Goal: Task Accomplishment & Management: Complete application form

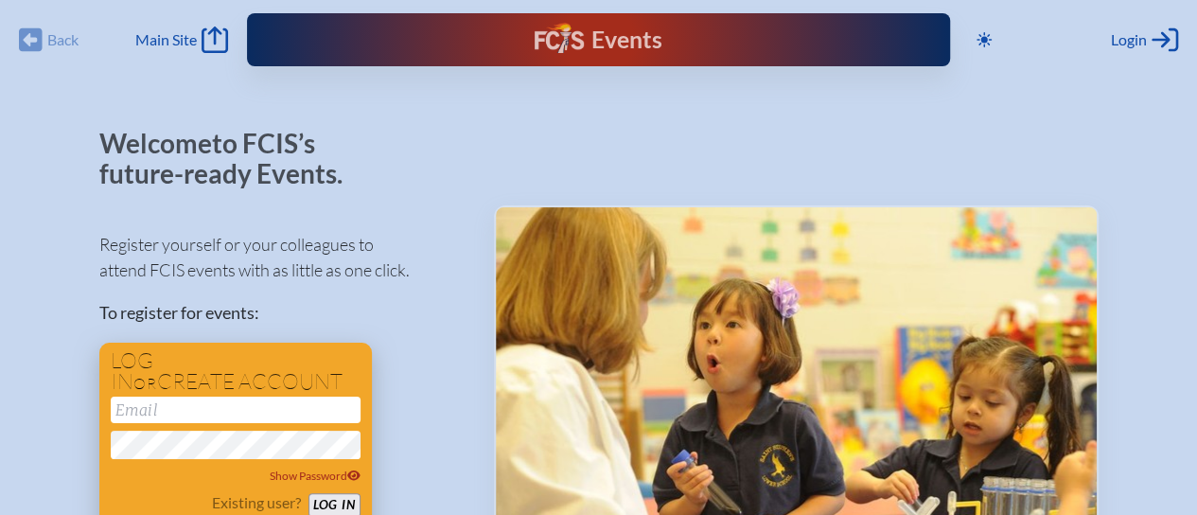
type input "[EMAIL_ADDRESS][DOMAIN_NAME]"
click at [327, 499] on button "Log in" at bounding box center [334, 505] width 52 height 24
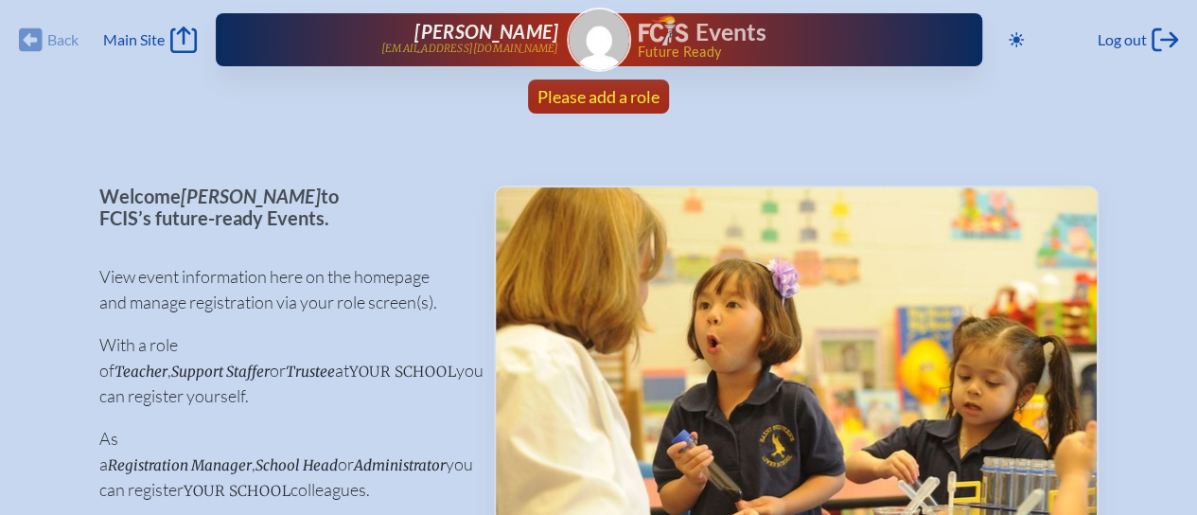
click at [594, 93] on span "Please add a role" at bounding box center [598, 96] width 122 height 21
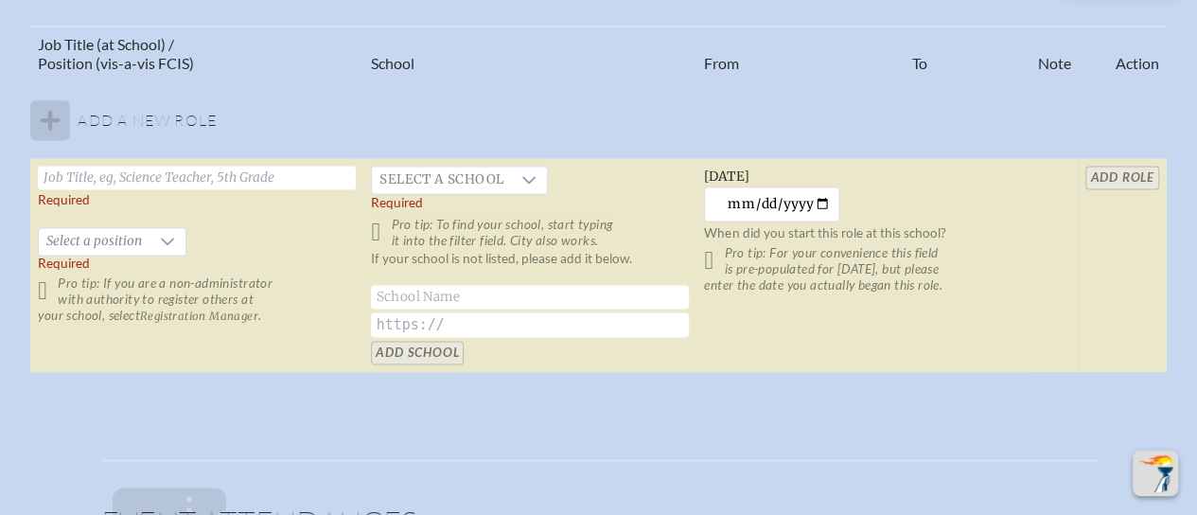
scroll to position [1230, 0]
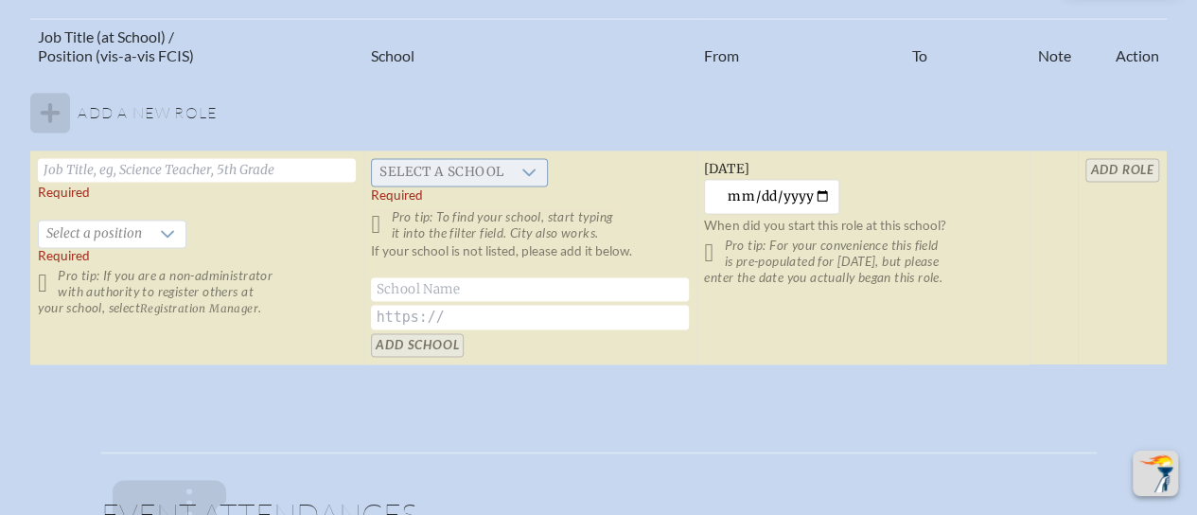
click at [485, 167] on span "Select a school" at bounding box center [441, 172] width 139 height 26
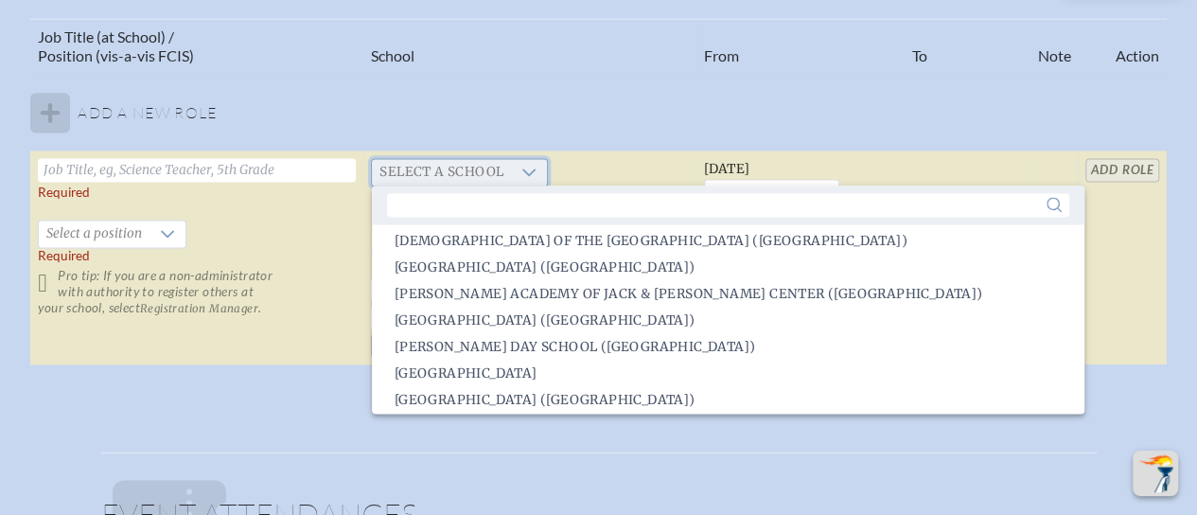
scroll to position [2097, 0]
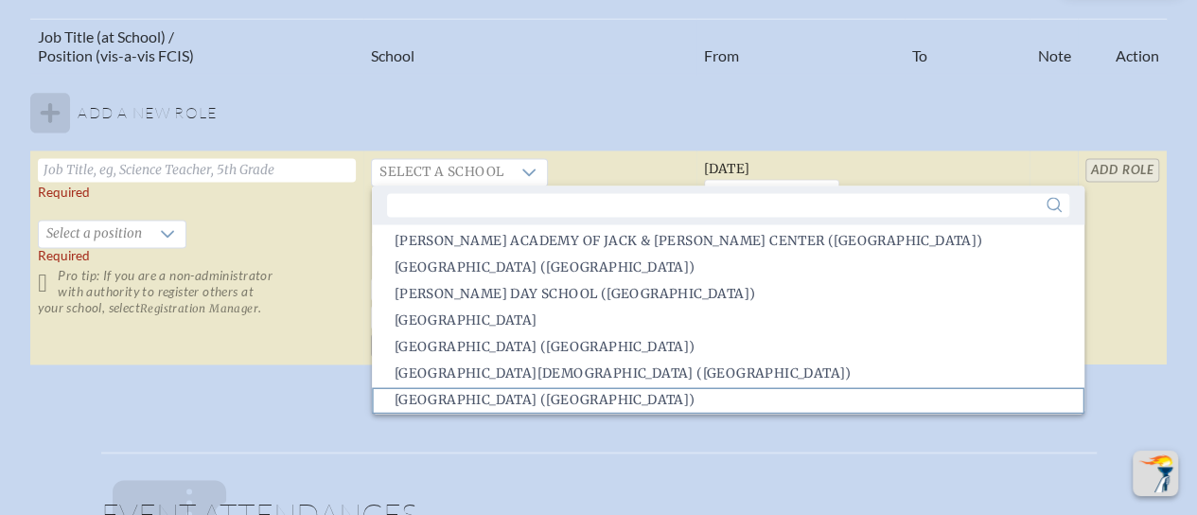
click at [555, 402] on span "Millhopper Montessori School (Gainesville)" at bounding box center [545, 400] width 301 height 19
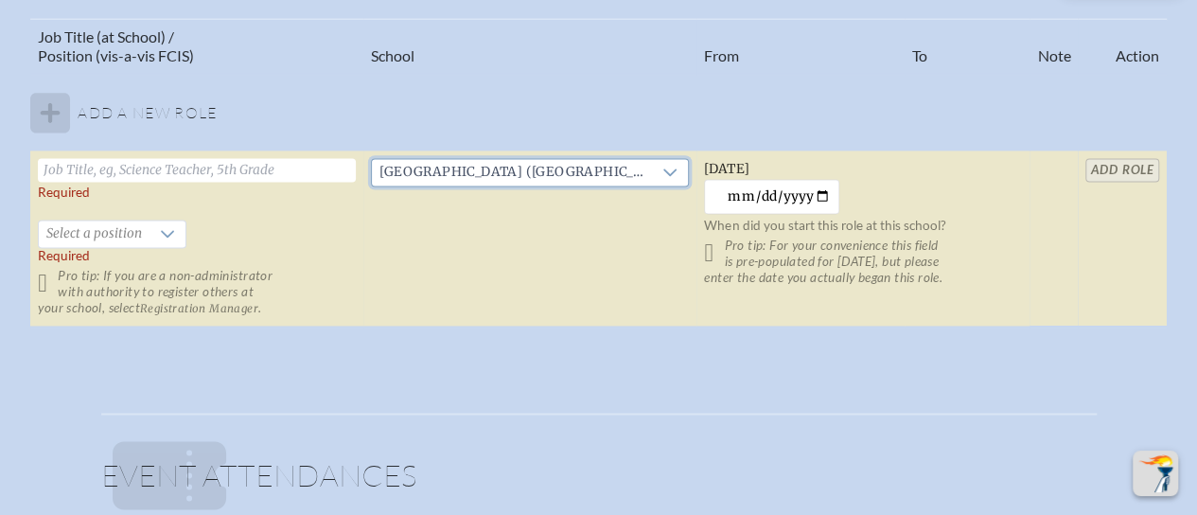
click at [185, 162] on input "text" at bounding box center [197, 170] width 318 height 24
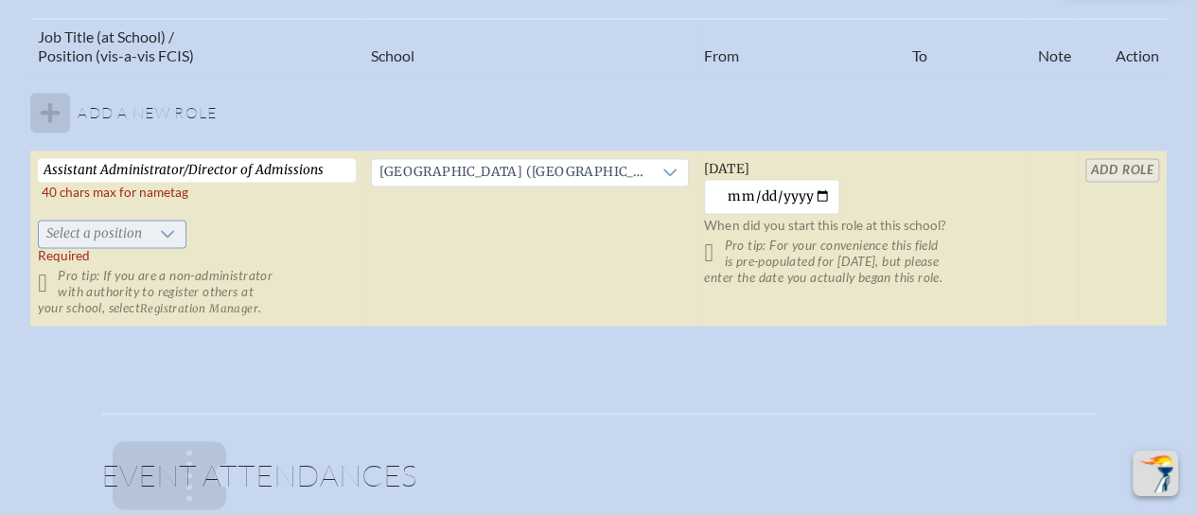
type input "Assistant Administrator/Director of Admissions"
click at [161, 234] on icon at bounding box center [167, 233] width 15 height 15
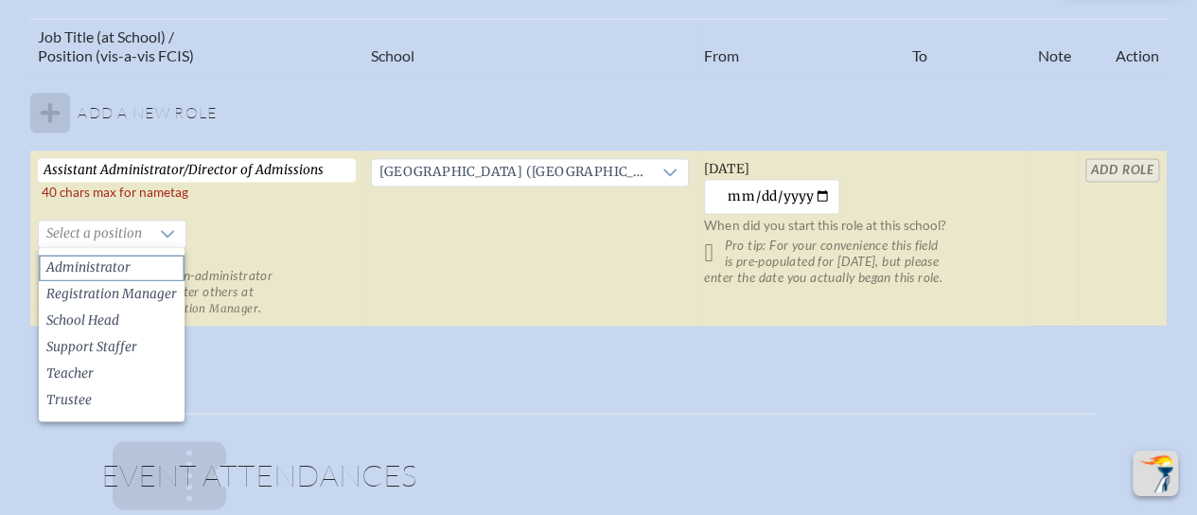
click at [150, 266] on li "Administrator" at bounding box center [112, 268] width 146 height 26
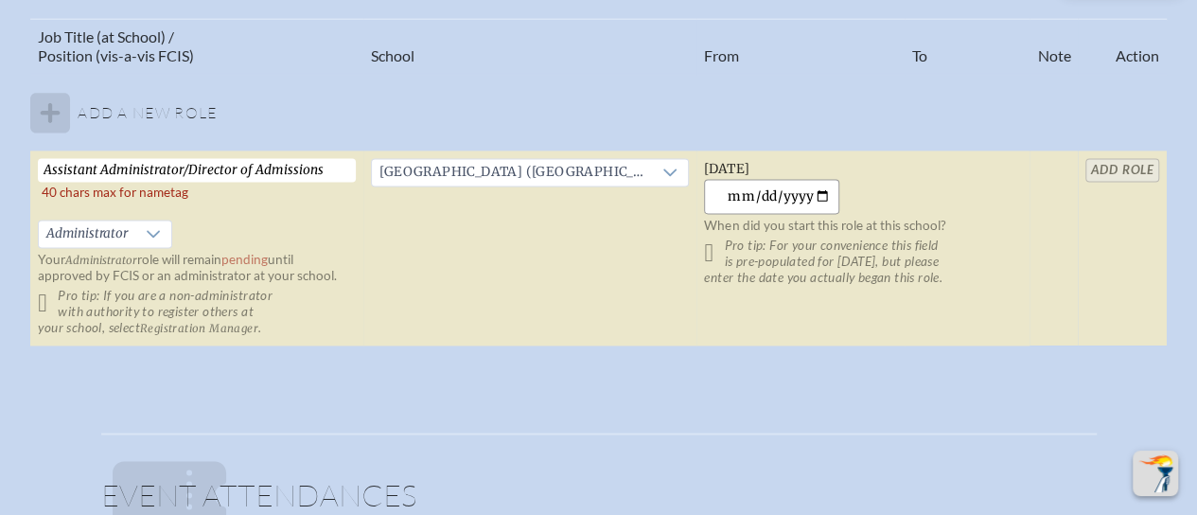
click at [822, 194] on input "2025-09-07" at bounding box center [771, 196] width 135 height 35
click at [747, 200] on input "2025-09-07" at bounding box center [771, 196] width 135 height 35
click at [768, 188] on input "2025-01-07" at bounding box center [771, 196] width 135 height 35
type input "1993-01-15"
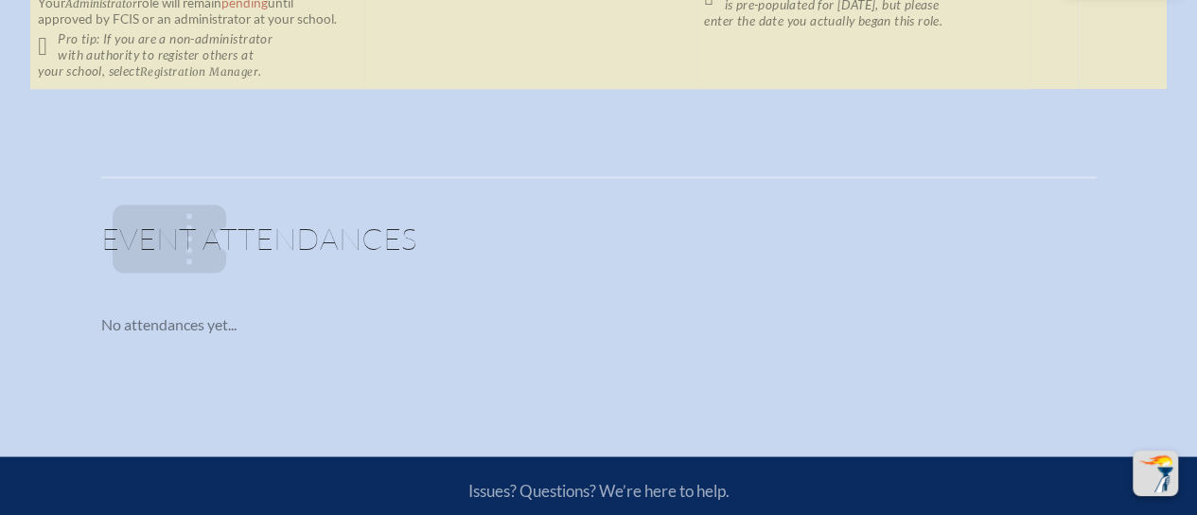
scroll to position [1325, 0]
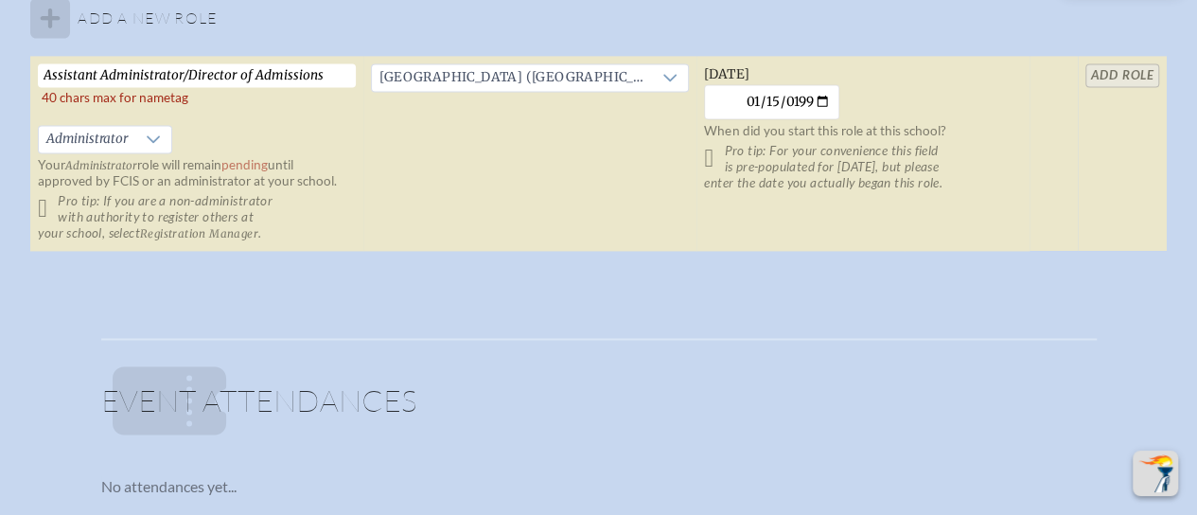
click at [1139, 64] on table "Job Title (at School) / Position (vis-a-vis FCIS) School From To Note Action Ad…" at bounding box center [598, 87] width 1136 height 329
click at [1131, 78] on table "Job Title (at School) / Position (vis-a-vis FCIS) School From To Note Action Ad…" at bounding box center [598, 87] width 1136 height 329
click at [1117, 65] on table "Job Title (at School) / Position (vis-a-vis FCIS) School From To Note Action Ad…" at bounding box center [598, 87] width 1136 height 329
click at [1083, 162] on table "Job Title (at School) / Position (vis-a-vis FCIS) School From To Note Action Ad…" at bounding box center [598, 87] width 1136 height 329
click at [1109, 79] on table "Job Title (at School) / Position (vis-a-vis FCIS) School From To Note Action Ad…" at bounding box center [598, 87] width 1136 height 329
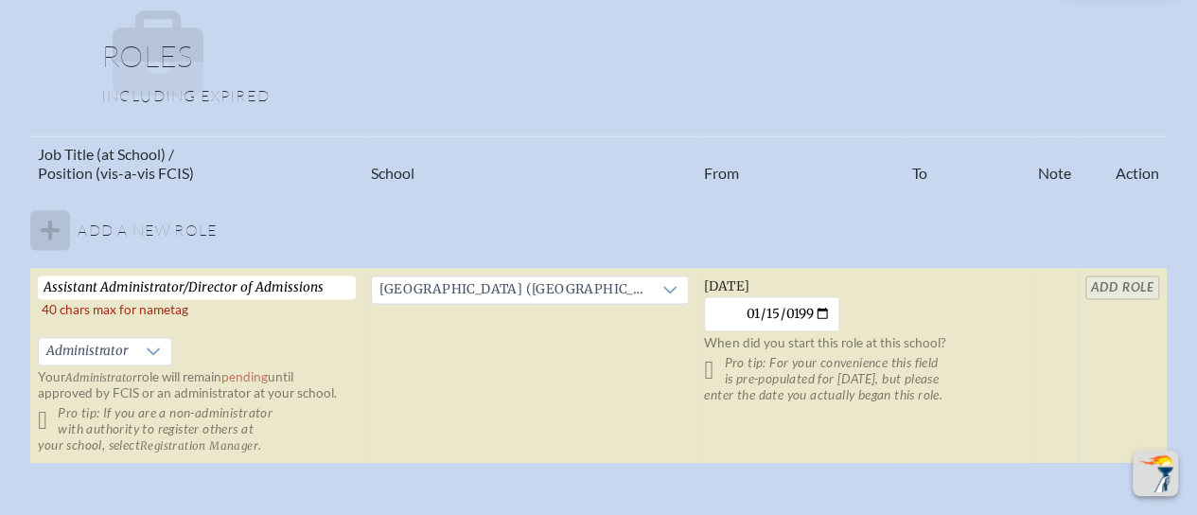
scroll to position [1230, 0]
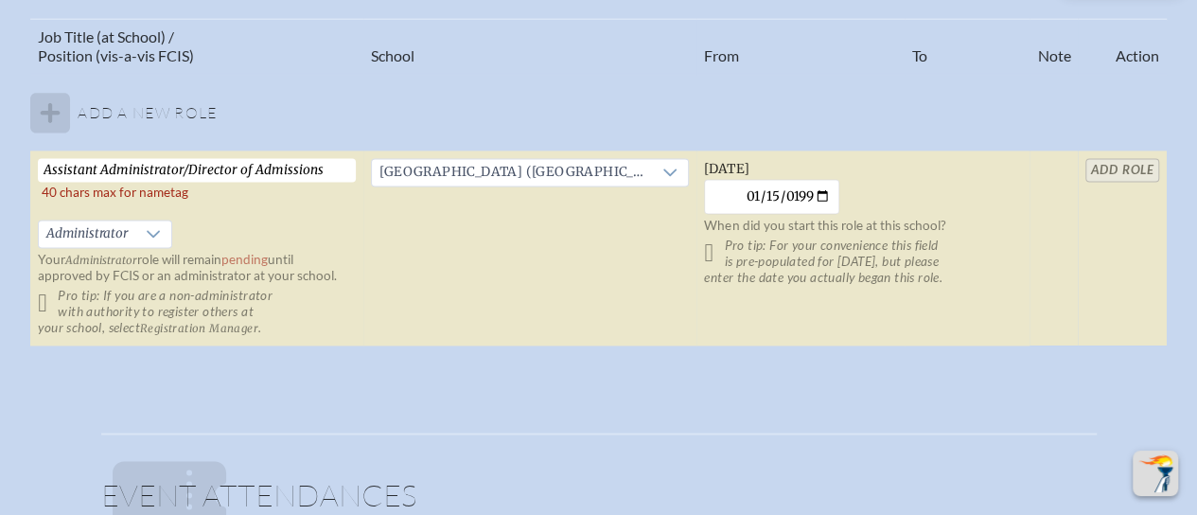
click at [95, 169] on input "Assistant Administrator/Director of Admissions" at bounding box center [197, 170] width 318 height 24
drag, startPoint x: 322, startPoint y: 167, endPoint x: 187, endPoint y: 168, distance: 134.4
click at [187, 168] on input "Assistant Administrator/Director of Admissions" at bounding box center [197, 170] width 318 height 24
type input "Assistant Administrator/Admissions"
click at [1139, 165] on input "add Role" at bounding box center [1121, 170] width 73 height 24
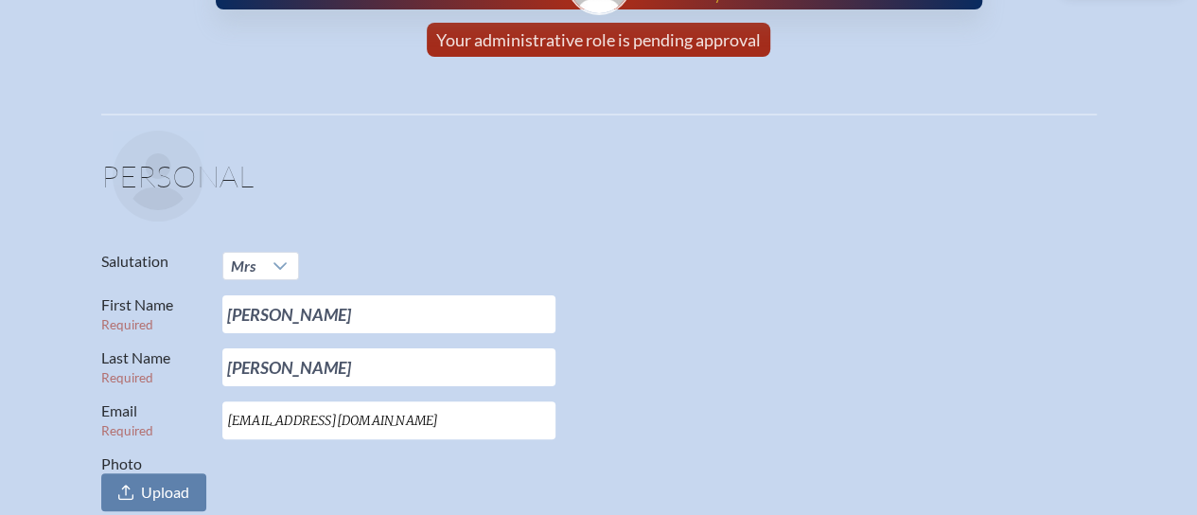
scroll to position [0, 0]
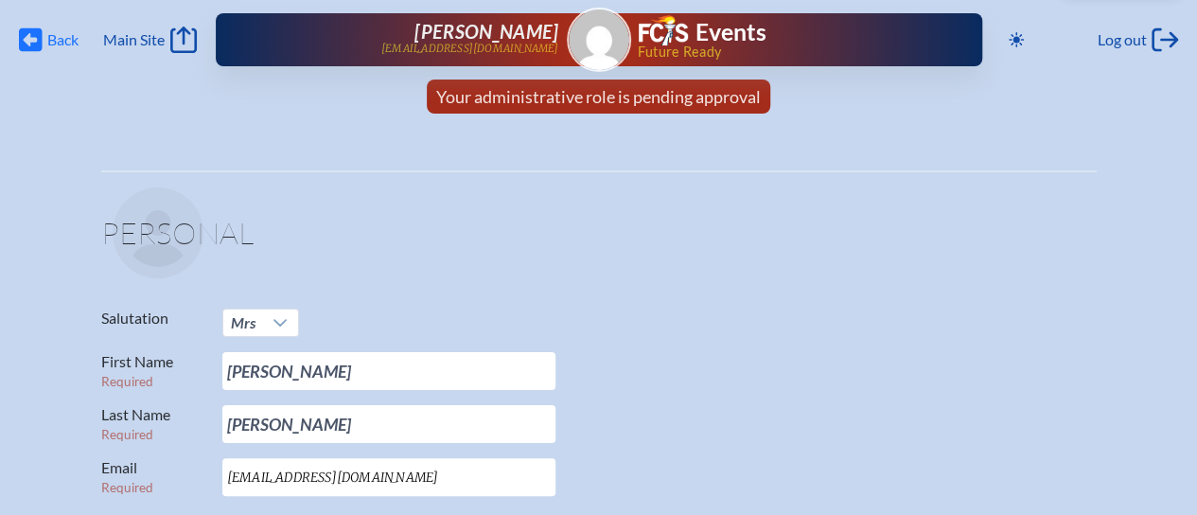
click at [33, 32] on icon at bounding box center [31, 40] width 24 height 24
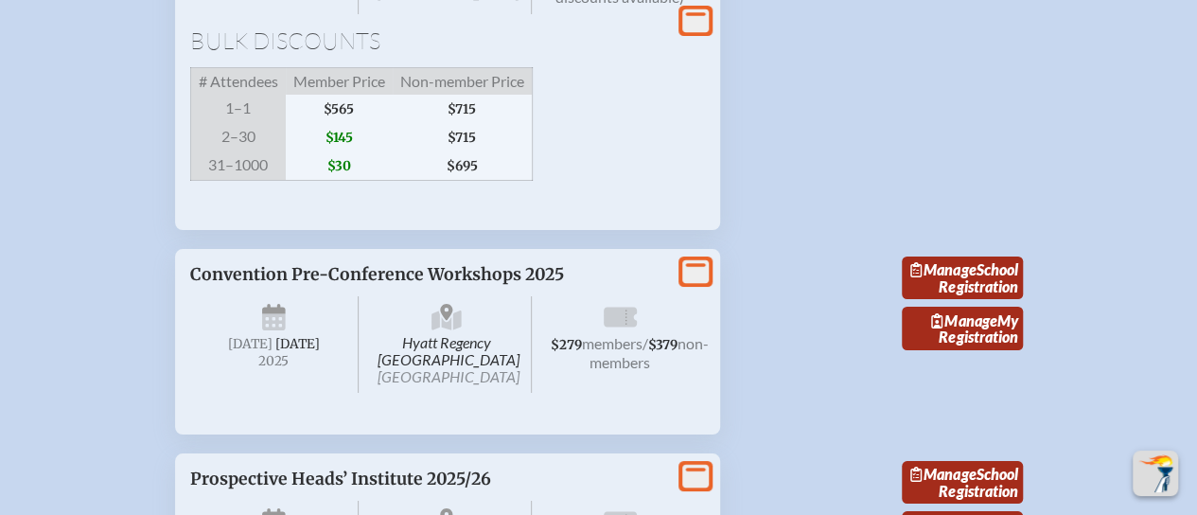
scroll to position [3501, 0]
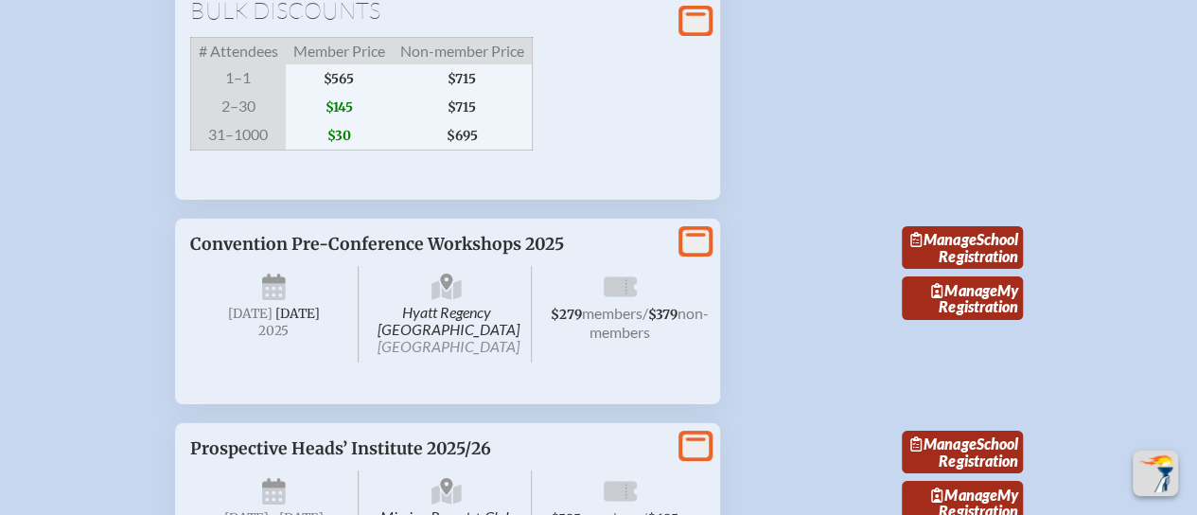
click at [244, 121] on span "2–30" at bounding box center [238, 107] width 96 height 28
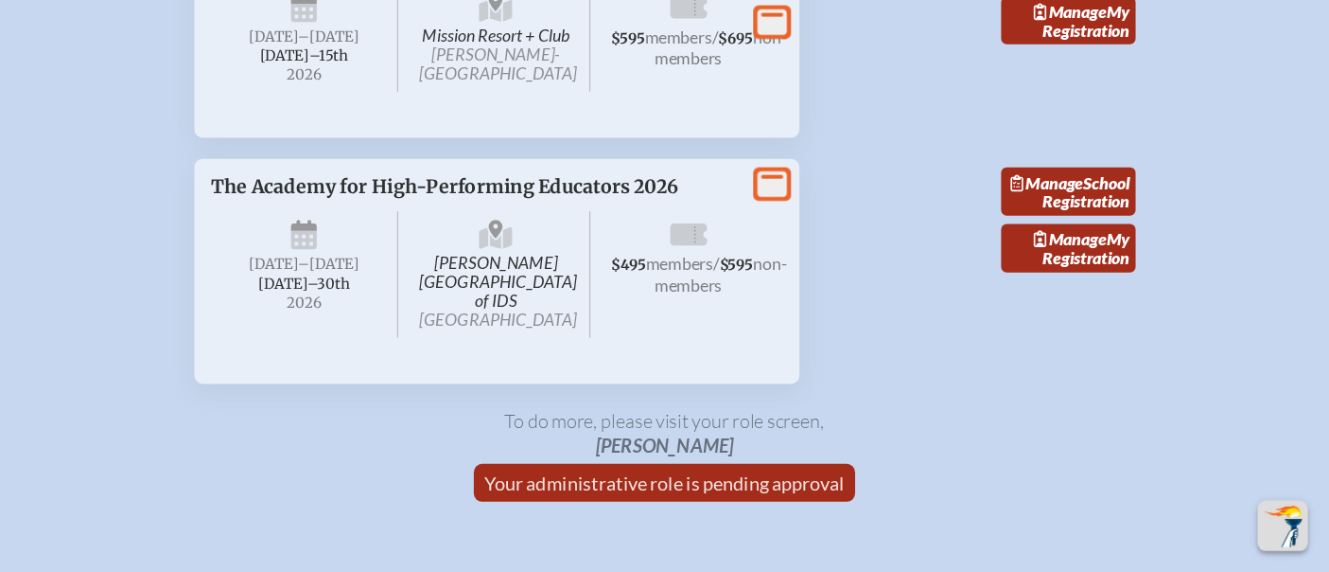
scroll to position [4921, 0]
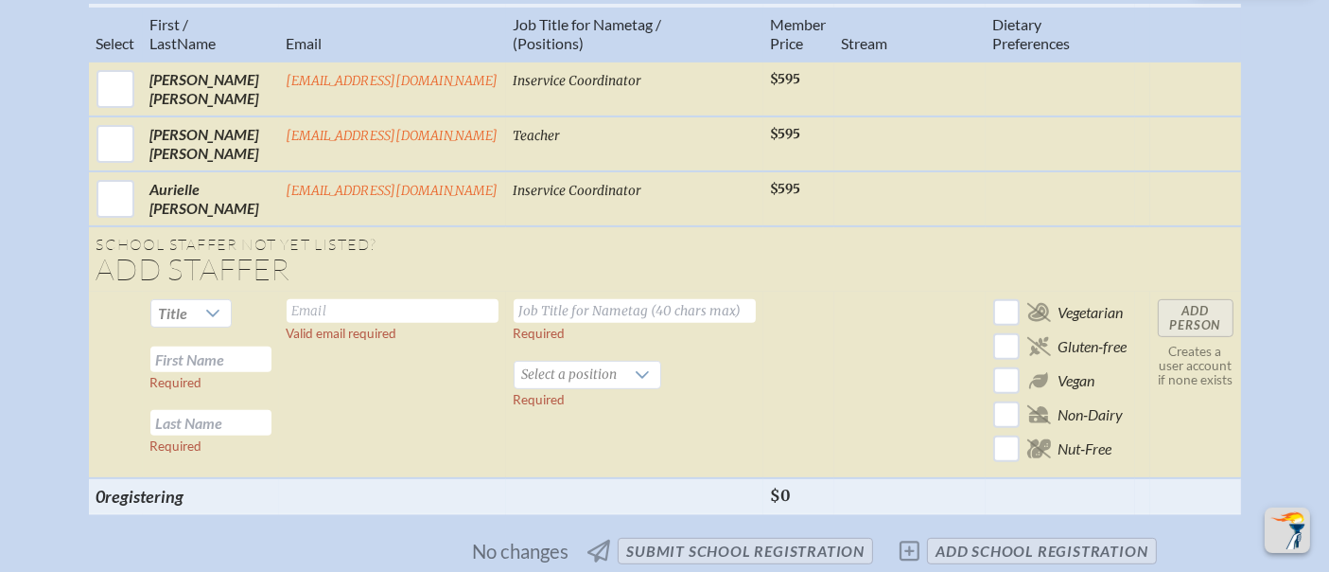
scroll to position [525, 0]
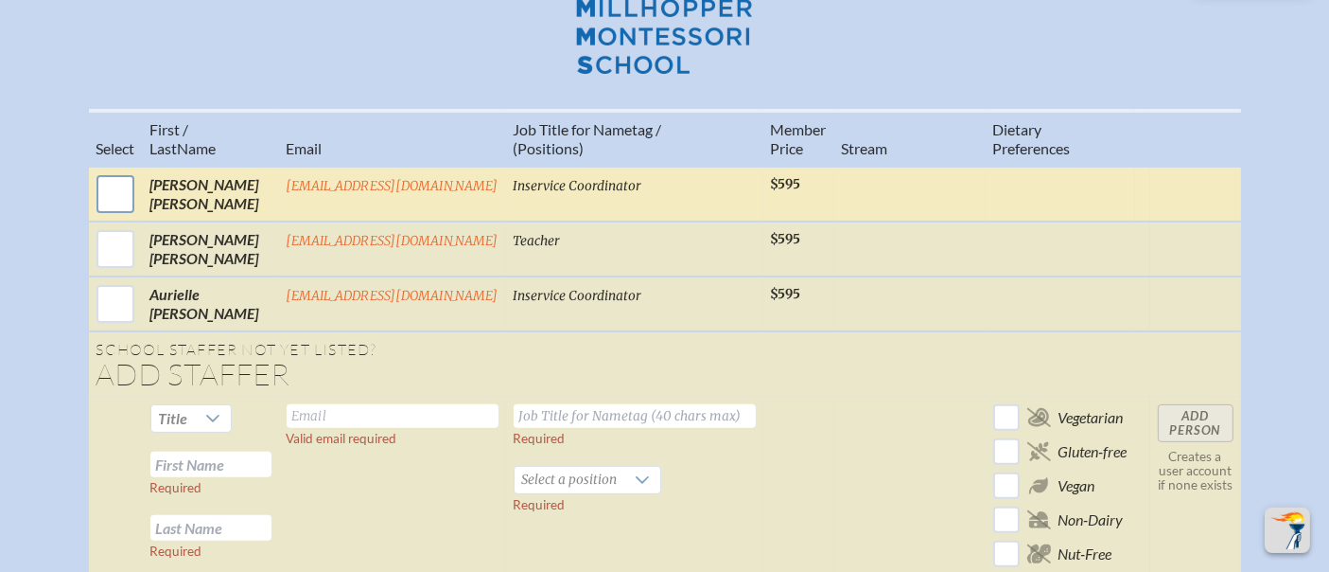
click at [102, 170] on input "checkbox" at bounding box center [115, 193] width 47 height 47
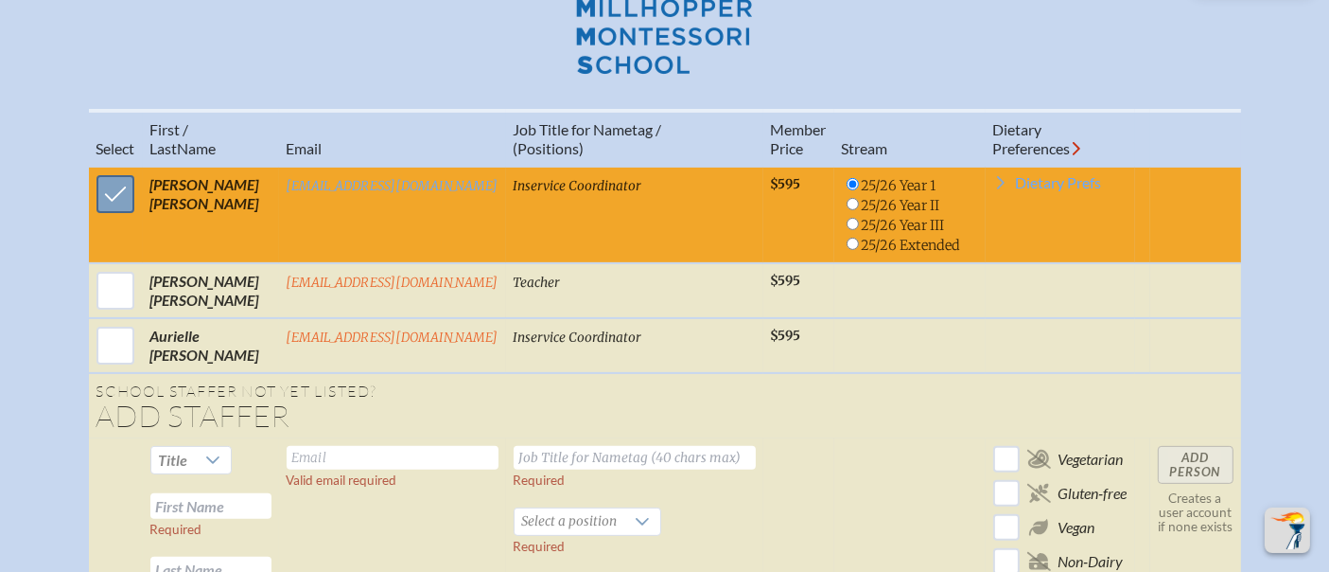
click at [107, 170] on input "checkbox" at bounding box center [115, 193] width 47 height 47
checkbox input "false"
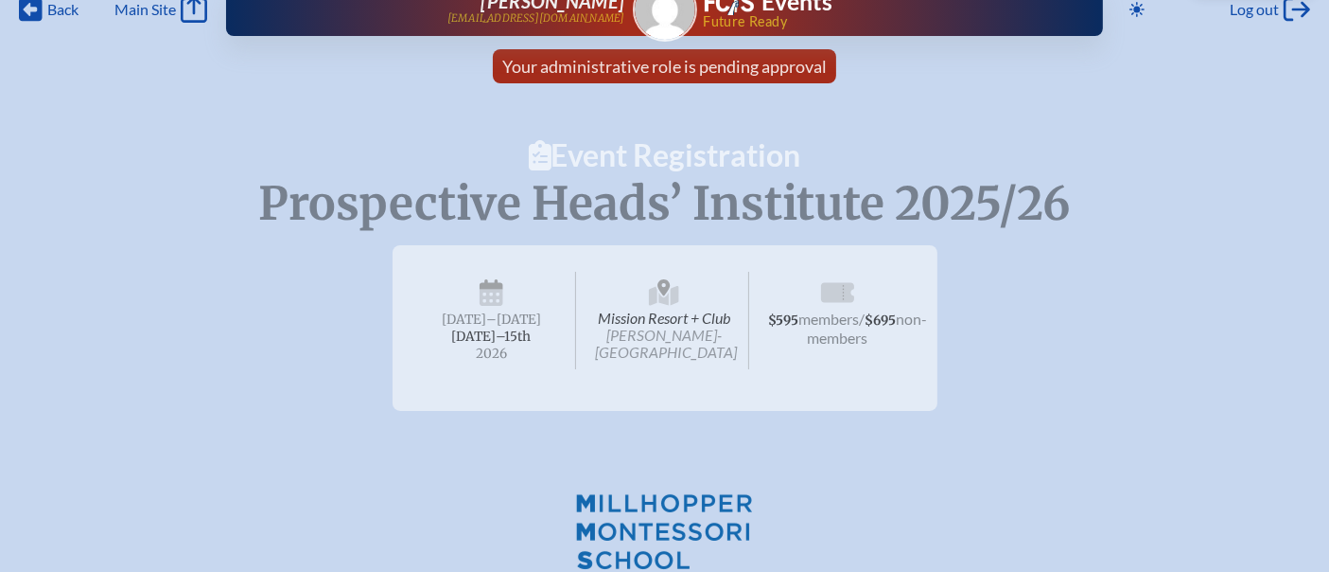
scroll to position [0, 0]
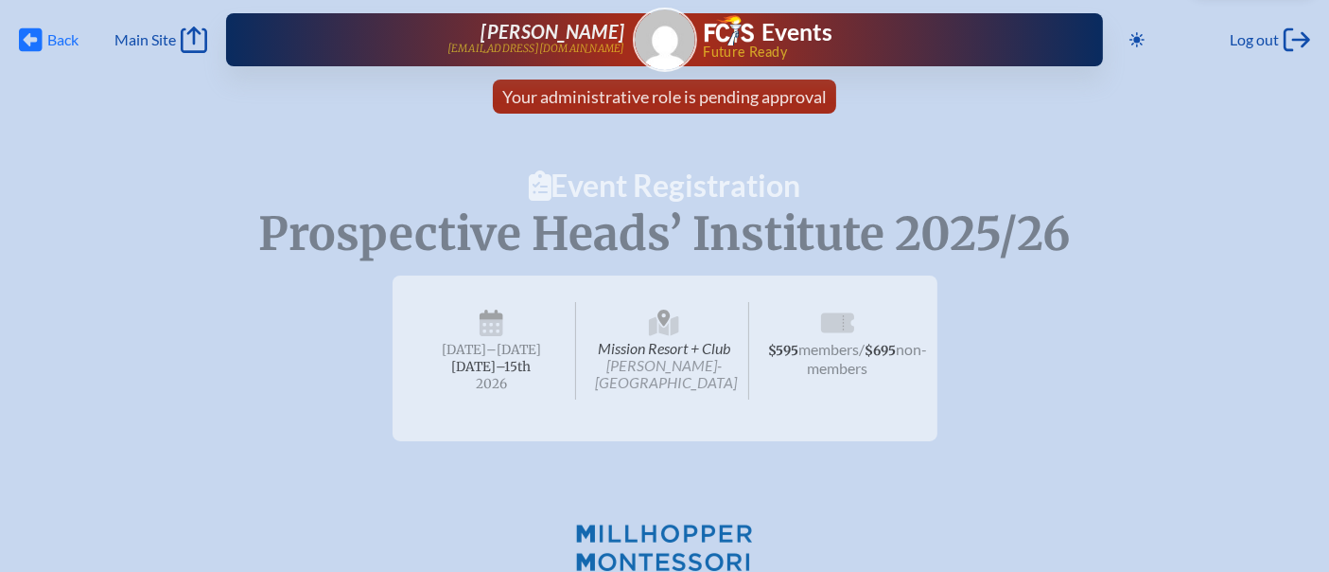
click at [24, 39] on icon "Back" at bounding box center [31, 39] width 24 height 26
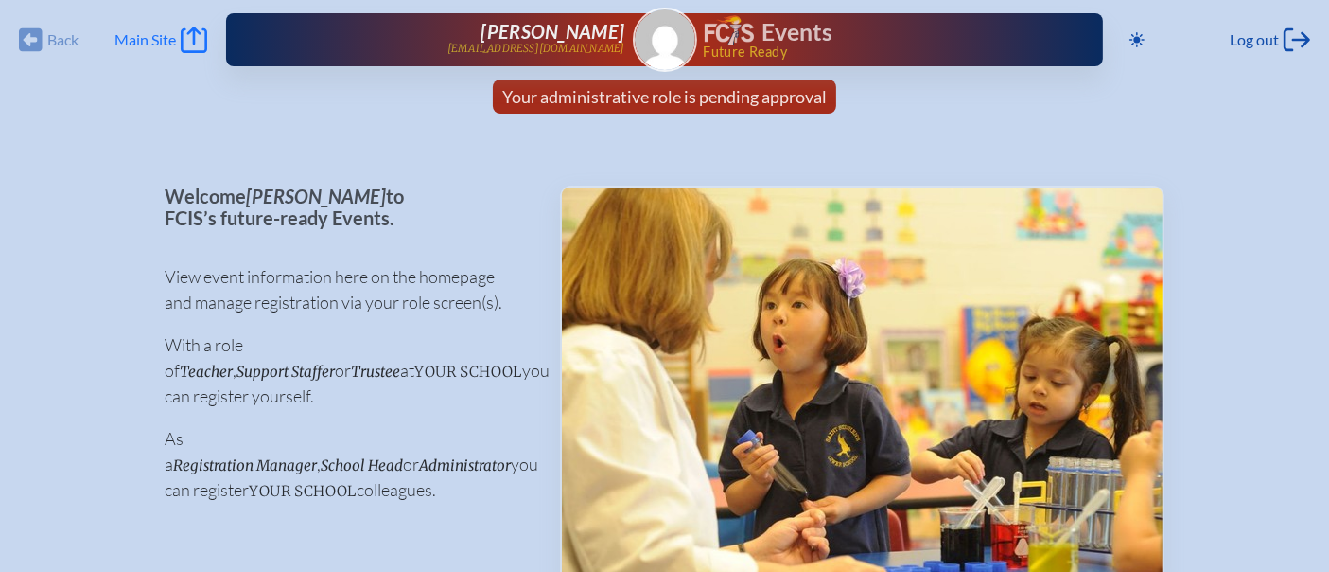
click at [202, 28] on icon "Main Site" at bounding box center [194, 39] width 26 height 26
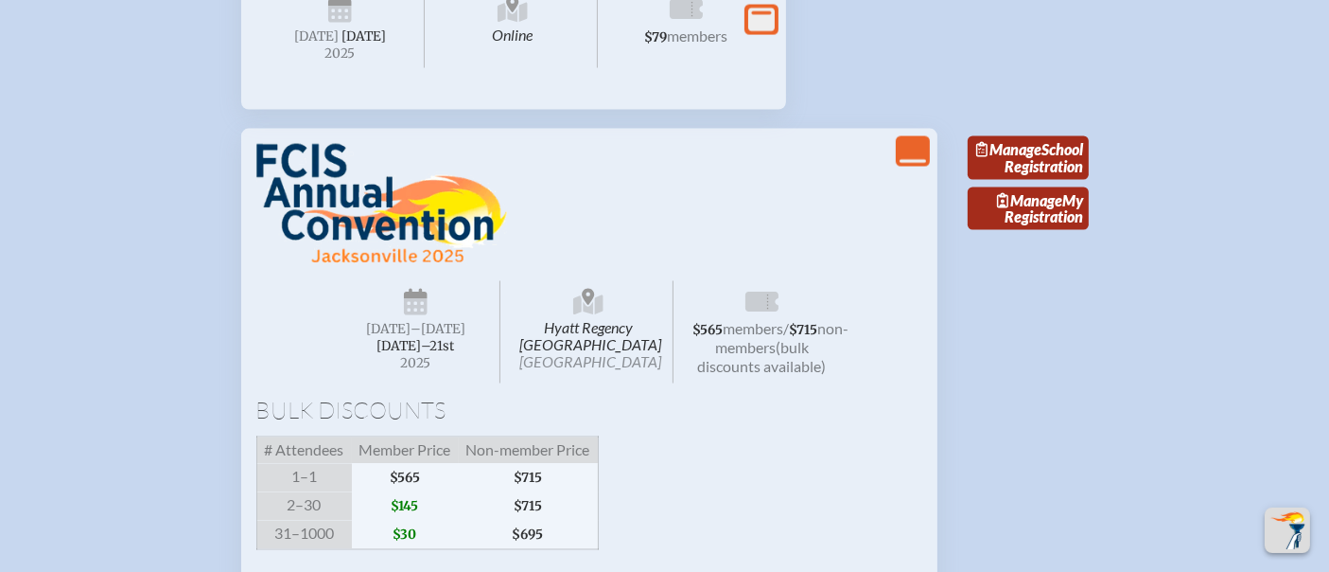
scroll to position [3154, 0]
